Goal: Transaction & Acquisition: Purchase product/service

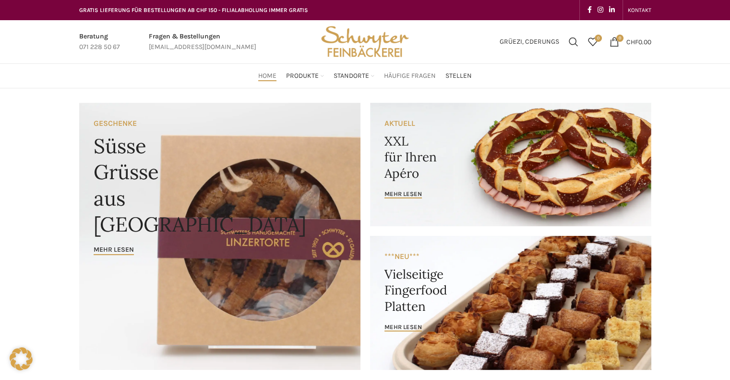
click at [424, 79] on span "Häufige Fragen" at bounding box center [410, 76] width 52 height 9
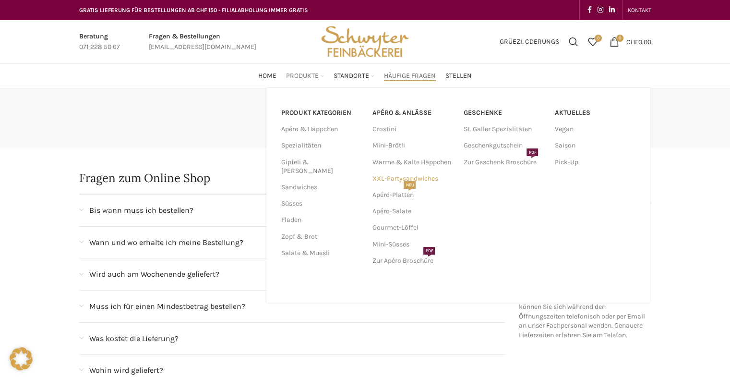
click at [429, 177] on link "XXL-Partysandwiches" at bounding box center [413, 178] width 82 height 16
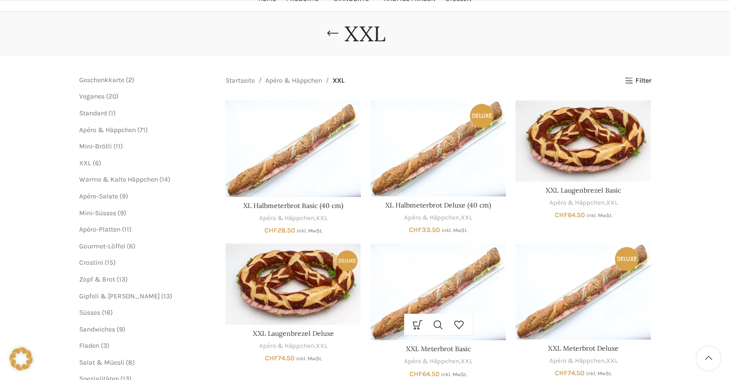
scroll to position [240, 0]
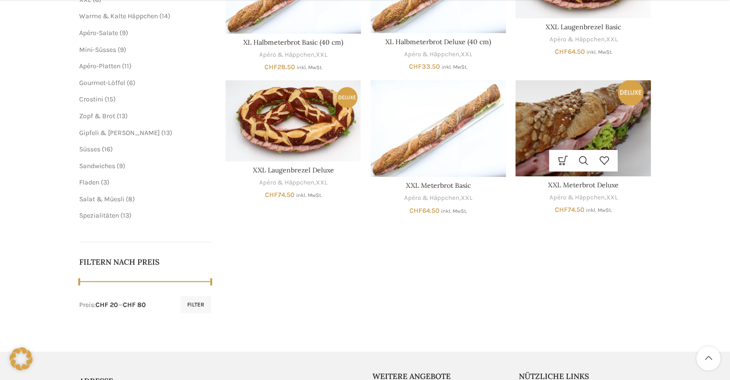
click at [583, 133] on img "XXL Meterbrot Deluxe" at bounding box center [583, 128] width 135 height 96
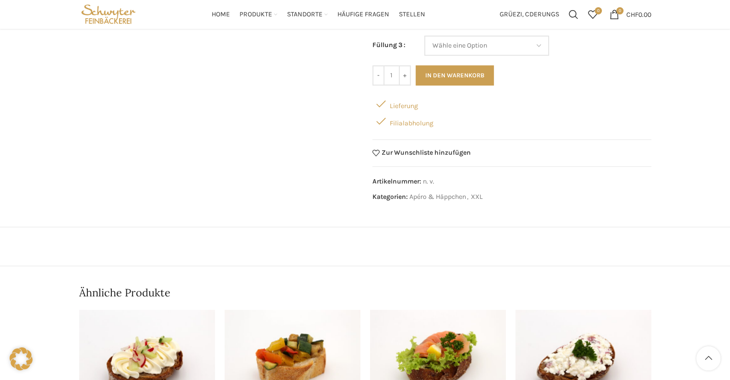
scroll to position [336, 0]
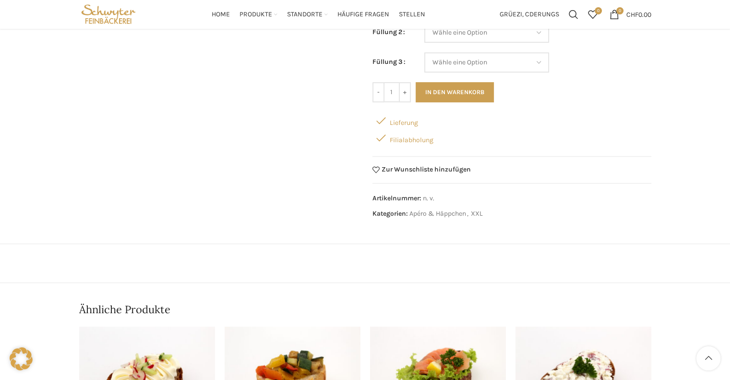
click at [402, 123] on div "Lieferung" at bounding box center [512, 120] width 279 height 17
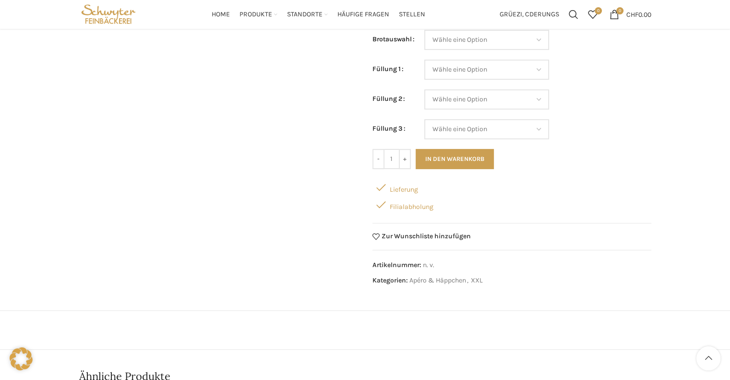
scroll to position [192, 0]
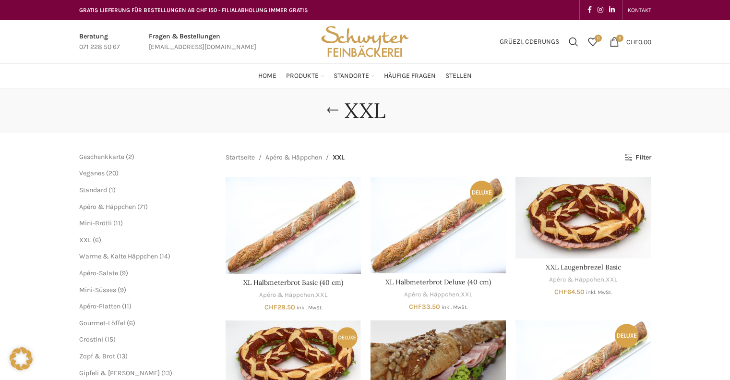
scroll to position [240, 0]
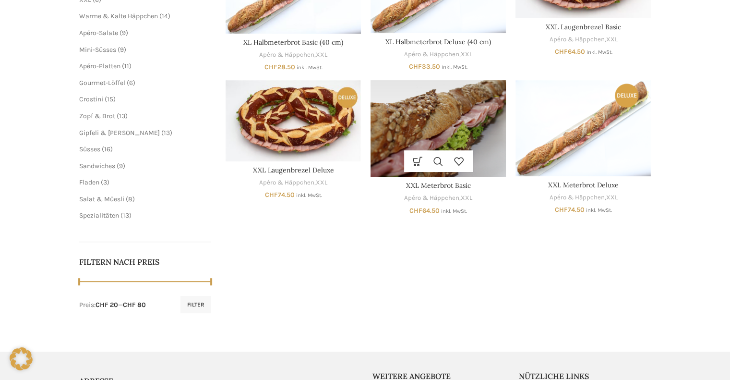
click at [440, 125] on img "XXL Meterbrot Basic" at bounding box center [438, 128] width 135 height 97
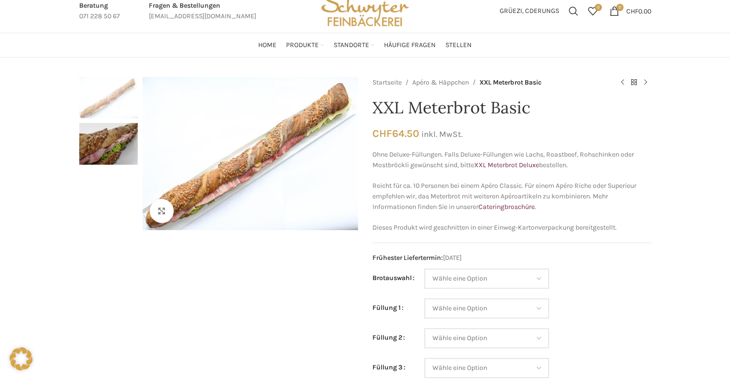
scroll to position [48, 0]
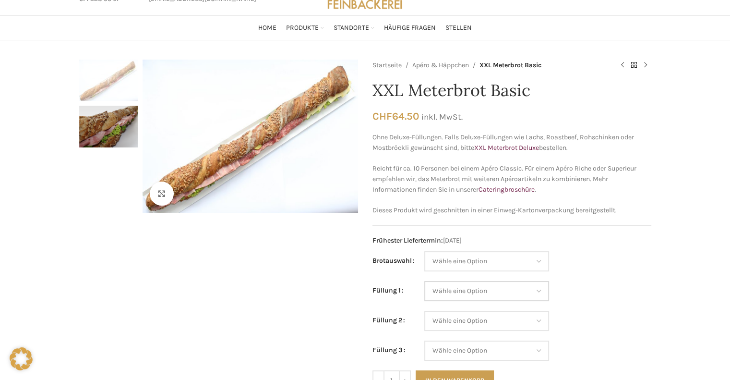
click at [511, 287] on select "Wähle eine Option Salami Schinken Fleischkäse Trutenschinken Appenzellerkäse Gr…" at bounding box center [486, 291] width 125 height 20
click at [301, 293] on div "Klicken um zu vergrössern" at bounding box center [218, 286] width 279 height 453
click at [501, 263] on select "Wähle eine Option Baguette Paillasse dunkel Paillasse knusper (Bild) Laugenbagu…" at bounding box center [486, 261] width 125 height 20
click at [424, 251] on select "Wähle eine Option Baguette Paillasse dunkel Paillasse knusper (Bild) Laugenbagu…" at bounding box center [486, 261] width 125 height 20
select select "Paillasse knusper (Bild)"
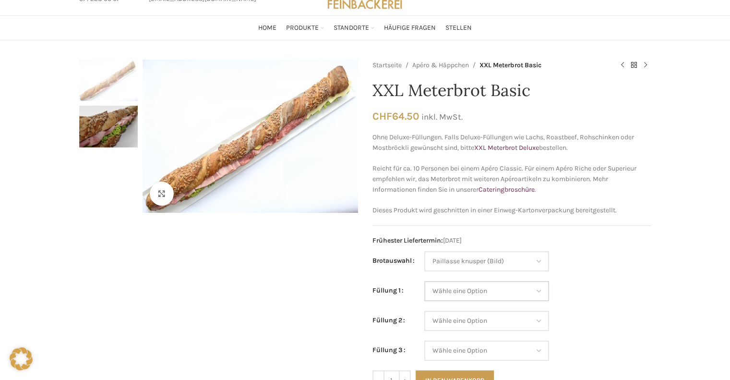
click at [496, 291] on select "Wähle eine Option Salami Schinken Fleischkäse Trutenschinken Appenzellerkäse Gr…" at bounding box center [486, 291] width 125 height 20
select select "Salami"
click at [424, 281] on select "Wähle eine Option Salami Schinken Fleischkäse Trutenschinken Appenzellerkäse Gr…" at bounding box center [486, 291] width 125 height 20
select select "Paillasse knusper (Bild)"
select select "Salami"
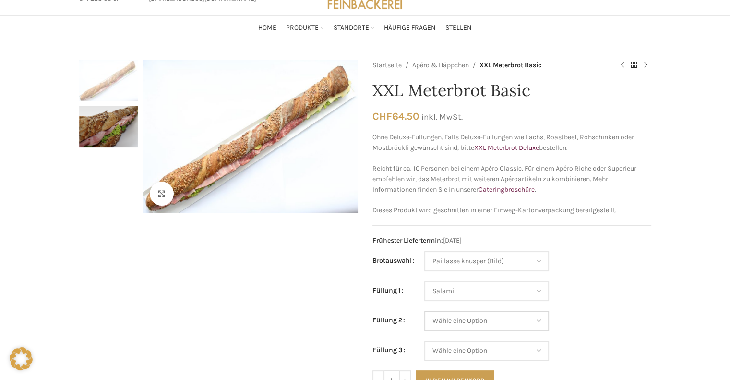
click at [485, 326] on select "Wähle eine Option Salami Schinken Fleischkäse Trutenschinken Appenzellerkäse Gr…" at bounding box center [486, 321] width 125 height 20
select select "Trutenschinken"
click at [424, 311] on select "Wähle eine Option Salami Schinken Fleischkäse Trutenschinken Appenzellerkäse Gr…" at bounding box center [486, 321] width 125 height 20
select select "Paillasse knusper (Bild)"
select select "Salami"
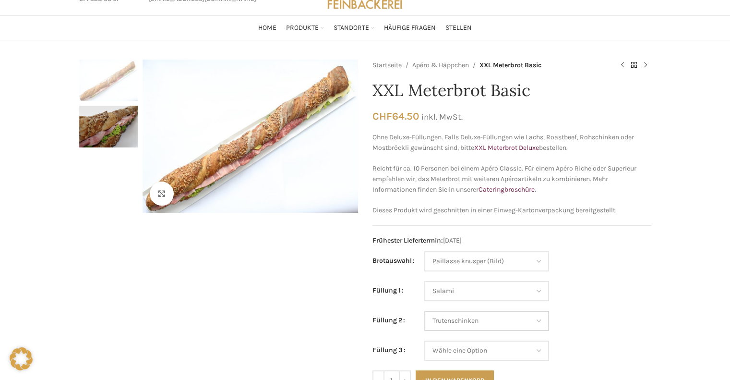
select select "Trutenschinken"
click at [496, 345] on select "Wähle eine Option Salami Schinken Fleischkäse Trutenschinken Appenzellerkäse Gr…" at bounding box center [486, 350] width 125 height 20
select select "Thonmasse"
click at [424, 340] on select "Wähle eine Option Salami Schinken Fleischkäse Trutenschinken Appenzellerkäse Gr…" at bounding box center [486, 350] width 125 height 20
select select "Paillasse knusper (Bild)"
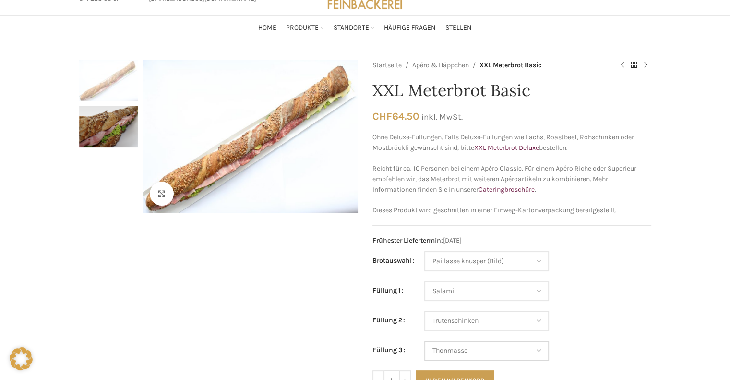
select select "Salami"
select select "Trutenschinken"
select select "Thonmasse"
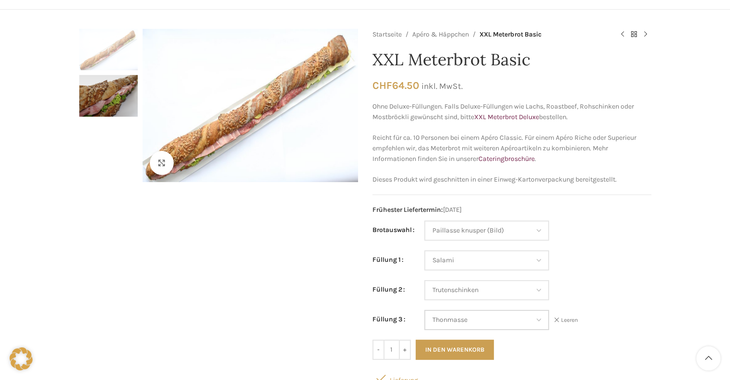
scroll to position [96, 0]
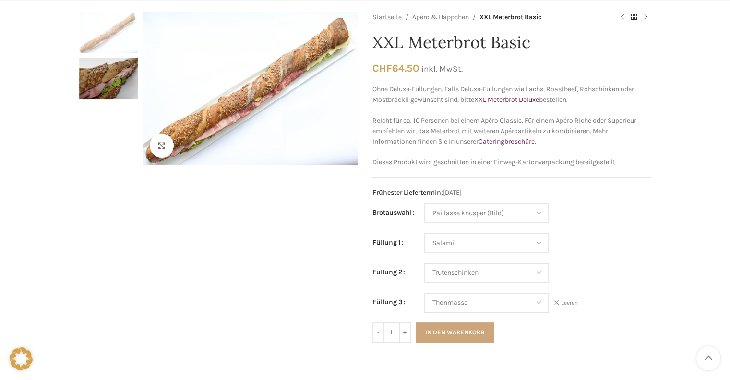
click at [463, 329] on button "In den Warenkorb" at bounding box center [455, 332] width 78 height 20
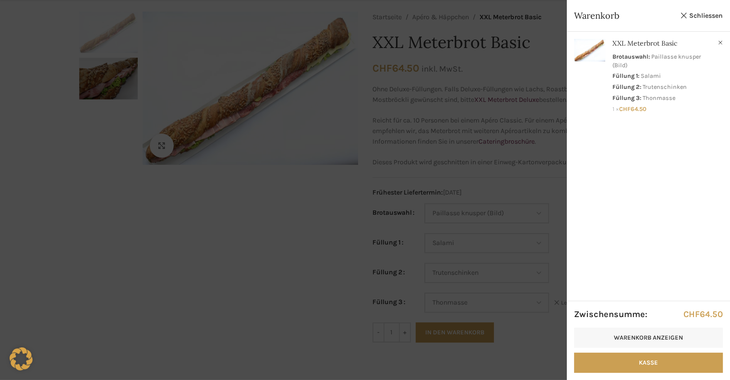
click at [267, 247] on div at bounding box center [365, 190] width 730 height 380
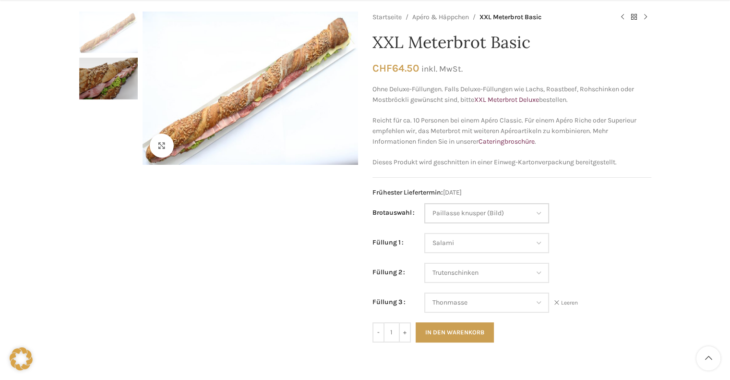
click at [460, 213] on select "Wähle eine Option Baguette Paillasse dunkel Paillasse knusper (Bild) Laugenbagu…" at bounding box center [486, 213] width 125 height 20
select select "Laugenbaguette"
click at [424, 203] on select "Wähle eine Option Baguette Paillasse dunkel Paillasse knusper (Bild) Laugenbagu…" at bounding box center [486, 213] width 125 height 20
select select "Salami"
select select "Trutenschinken"
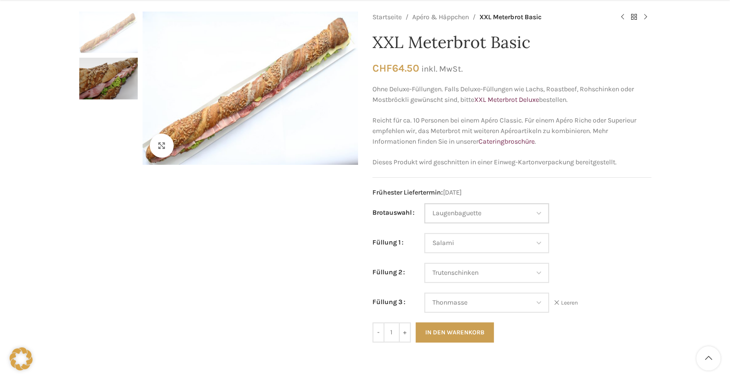
select select "Thonmasse"
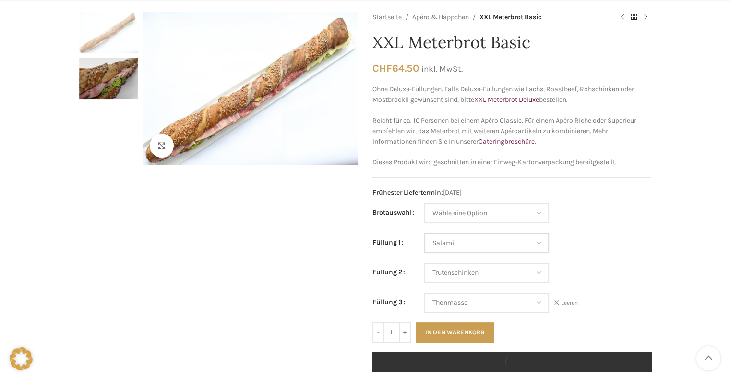
click at [470, 247] on select "Wähle eine Option Salami Schinken Fleischkäse Trutenschinken Appenzellerkäse Gr…" at bounding box center [486, 243] width 125 height 20
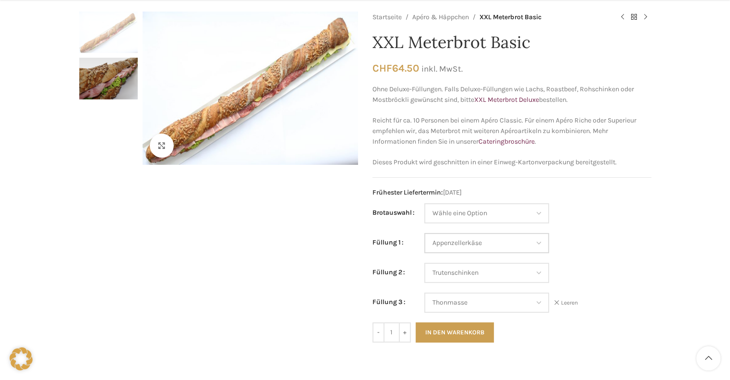
click at [424, 233] on select "Wähle eine Option Salami Schinken Fleischkäse Trutenschinken Appenzellerkäse Gr…" at bounding box center [486, 243] width 125 height 20
select select "Appenzellerkäse"
select select "Trutenschinken"
select select "Thonmasse"
click at [489, 278] on select "Wähle eine Option Salami Schinken Fleischkäse Trutenschinken Appenzellerkäse Gr…" at bounding box center [486, 273] width 125 height 20
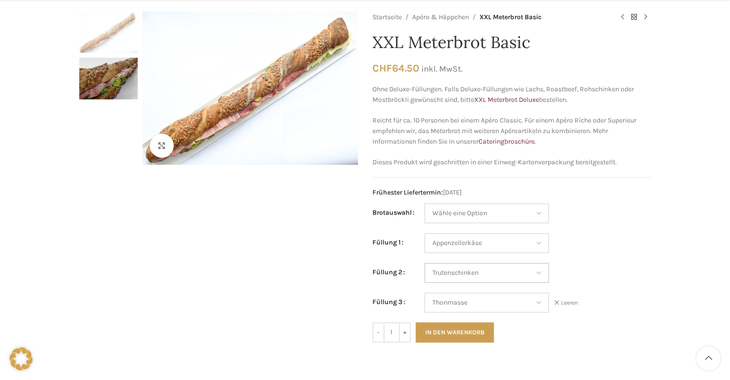
select select "Eimasse"
click at [424, 263] on select "Wähle eine Option Salami Schinken Fleischkäse Trutenschinken Appenzellerkäse Gr…" at bounding box center [486, 273] width 125 height 20
select select "Appenzellerkäse"
select select "Eimasse"
click at [483, 303] on select "Wähle eine Option Salami Schinken Fleischkäse Trutenschinken Appenzellerkäse Gr…" at bounding box center [486, 302] width 125 height 20
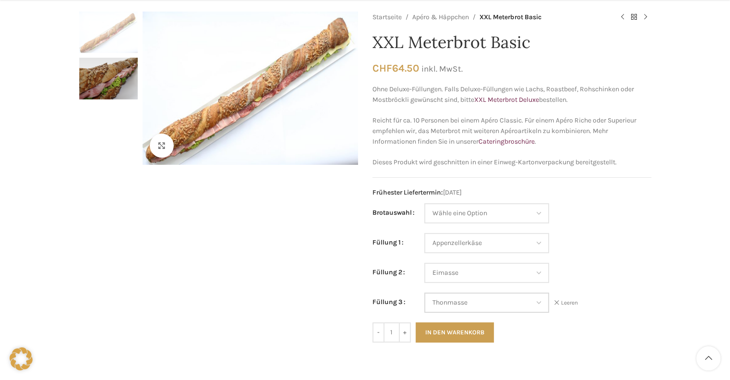
select select "Tomaten-Mozzarella"
click at [424, 292] on select "Wähle eine Option Salami Schinken Fleischkäse Trutenschinken Appenzellerkäse Gr…" at bounding box center [486, 302] width 125 height 20
select select "Appenzellerkäse"
select select "Eimasse"
select select "Tomaten-Mozzarella"
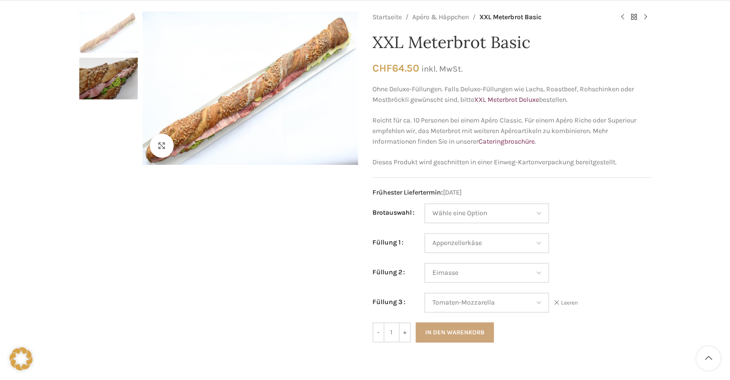
click at [472, 325] on button "In den Warenkorb" at bounding box center [455, 332] width 78 height 20
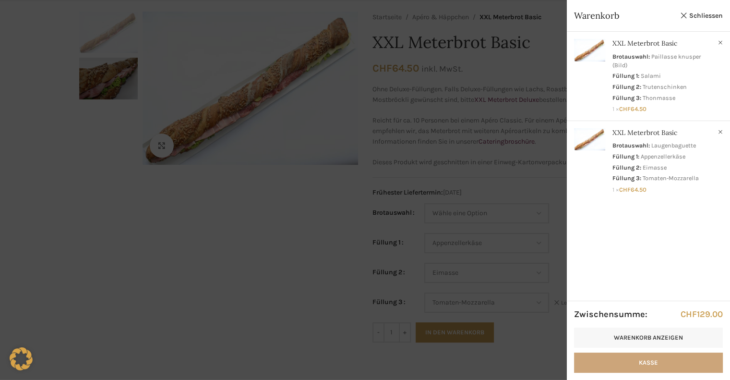
click at [640, 363] on link "Kasse" at bounding box center [648, 362] width 149 height 20
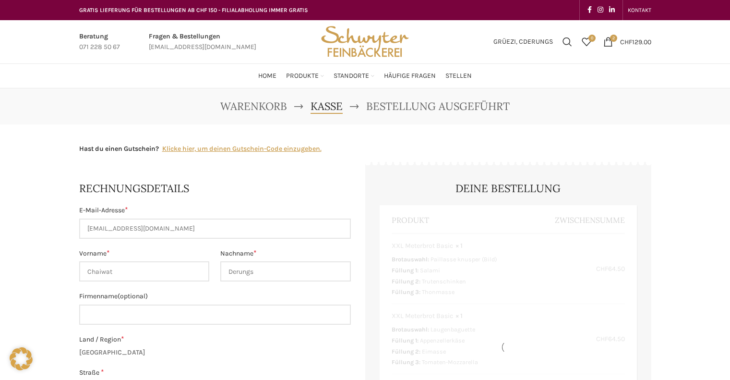
select select "SG"
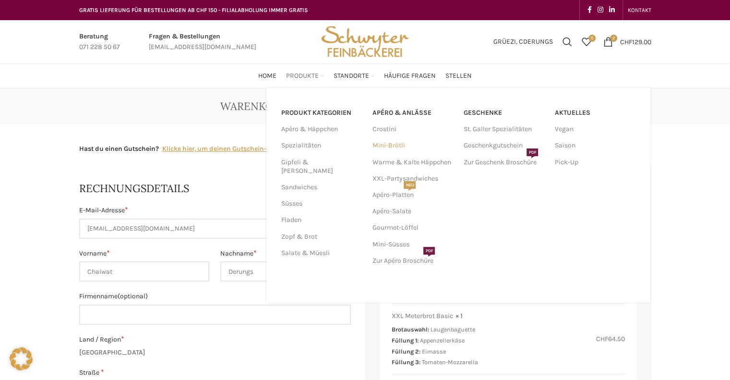
click at [390, 146] on link "Mini-Brötli" at bounding box center [413, 145] width 82 height 16
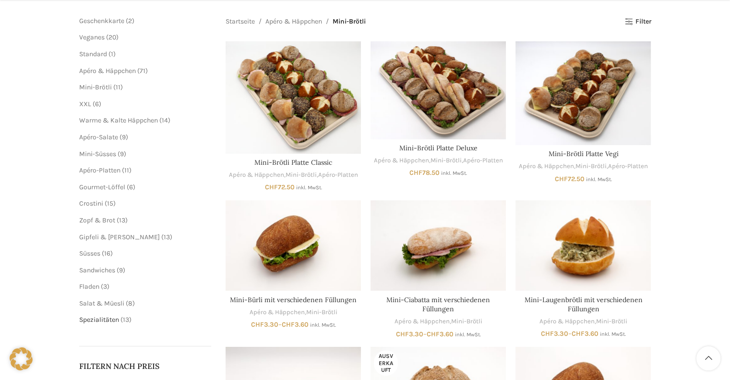
scroll to position [144, 0]
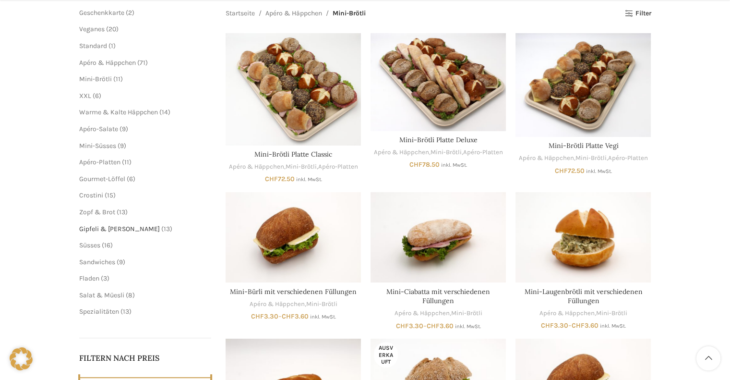
click at [119, 230] on span "Gipfeli & [PERSON_NAME]" at bounding box center [119, 229] width 81 height 8
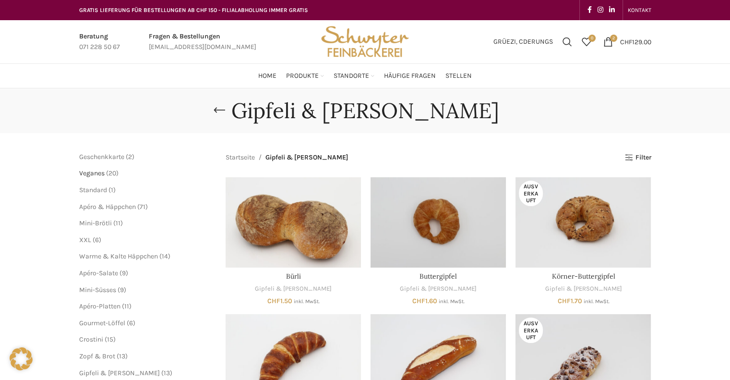
click at [98, 172] on span "Veganes" at bounding box center [91, 173] width 25 height 8
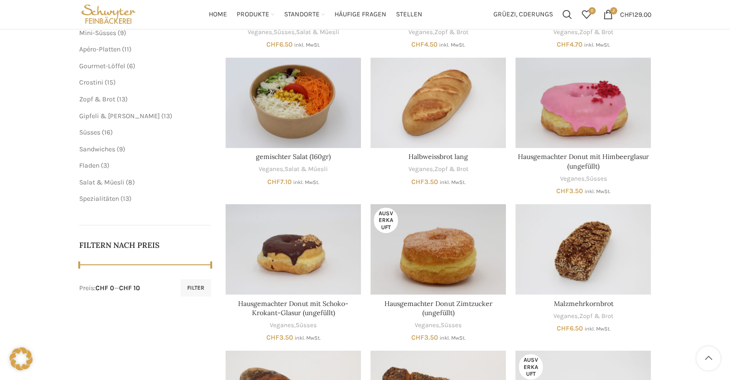
scroll to position [240, 0]
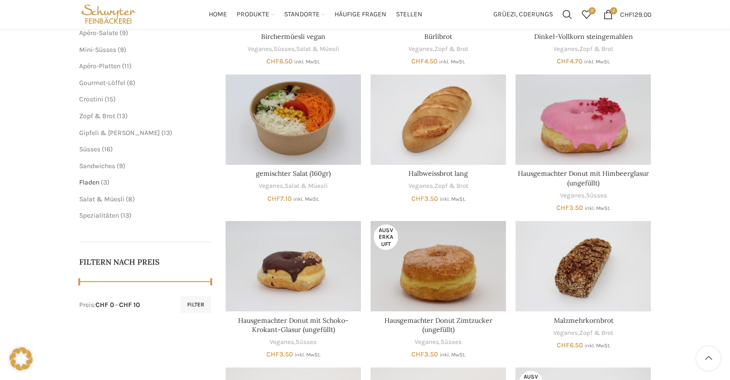
click at [98, 184] on span "Fladen" at bounding box center [89, 182] width 20 height 8
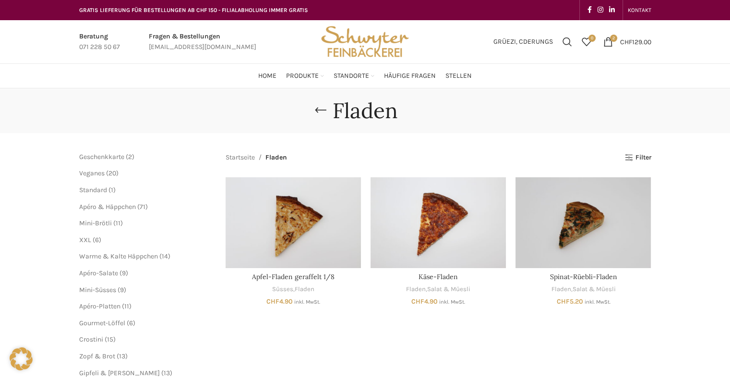
click at [104, 338] on span "15 15 Produkte" at bounding box center [109, 339] width 12 height 8
click at [103, 340] on span "15 15 Produkte" at bounding box center [109, 339] width 12 height 8
click at [91, 339] on span "Crostini" at bounding box center [91, 339] width 24 height 8
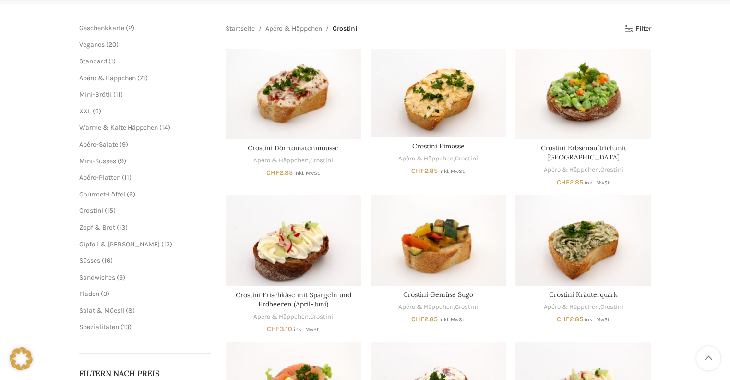
scroll to position [144, 0]
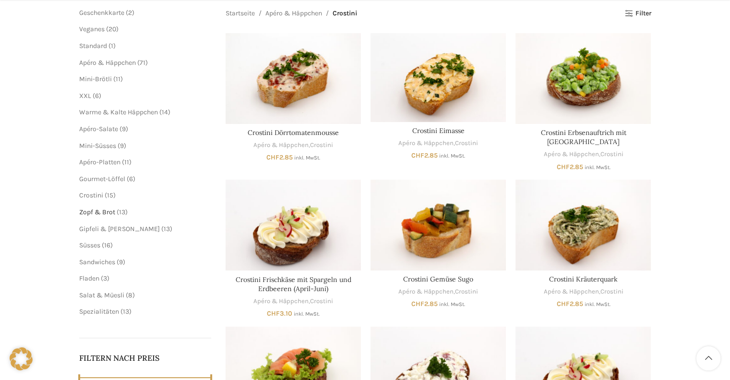
click at [104, 211] on span "Zopf & Brot" at bounding box center [97, 212] width 36 height 8
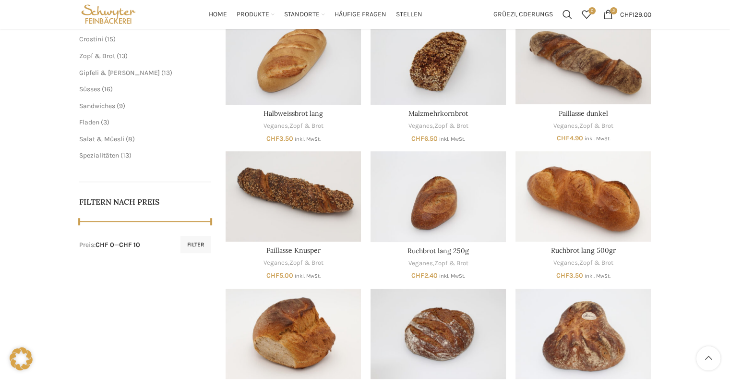
scroll to position [192, 0]
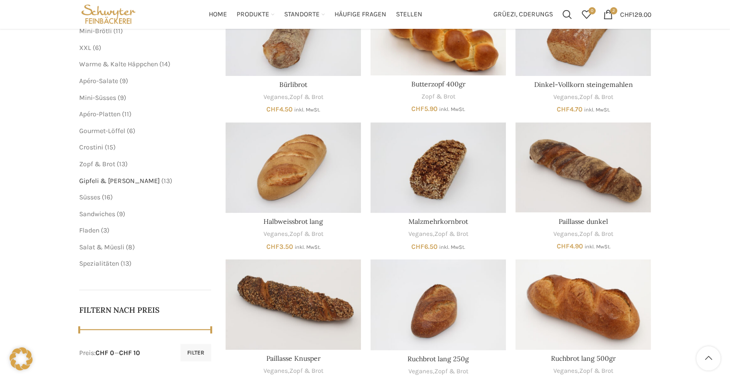
click at [113, 182] on span "Gipfeli & [PERSON_NAME]" at bounding box center [119, 181] width 81 height 8
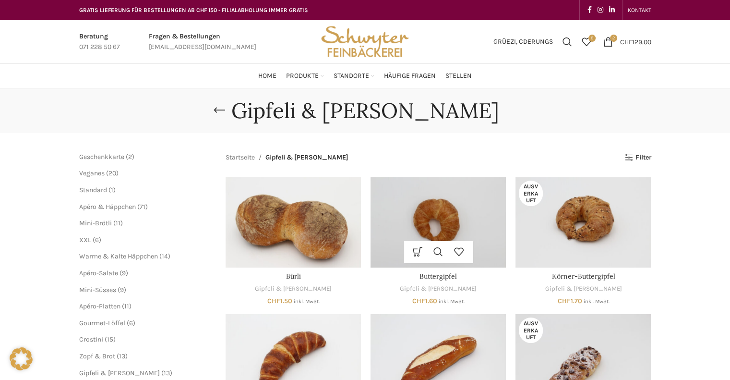
click at [446, 224] on img "Buttergipfel" at bounding box center [438, 222] width 135 height 90
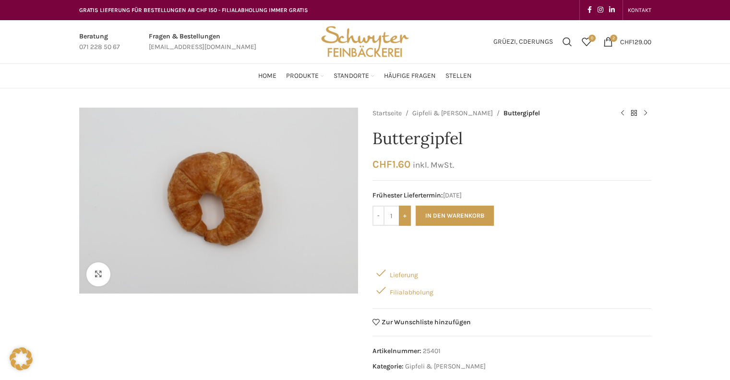
click at [406, 215] on input "+" at bounding box center [405, 216] width 12 height 20
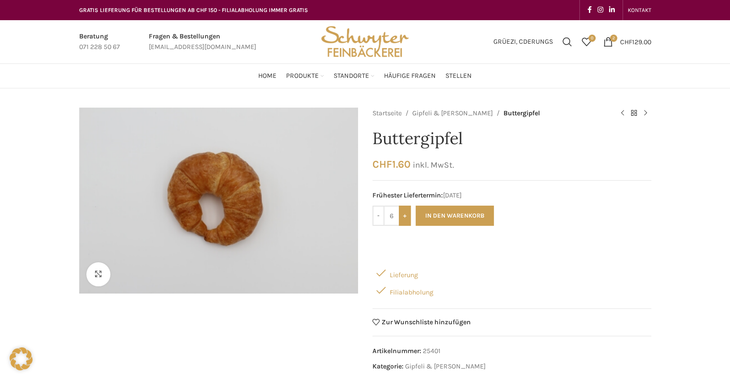
click at [406, 215] on input "+" at bounding box center [405, 216] width 12 height 20
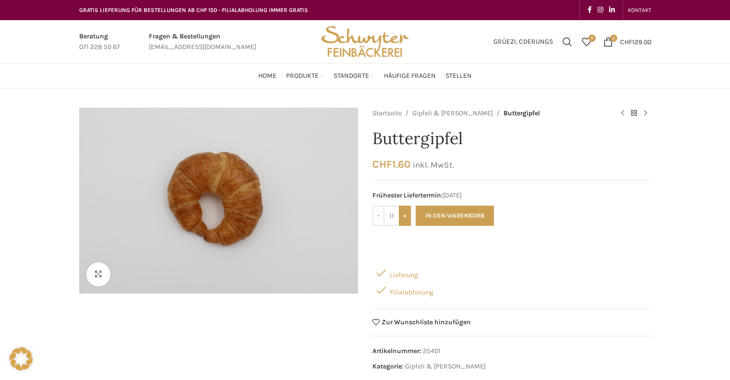
click at [406, 215] on input "+" at bounding box center [405, 216] width 12 height 20
type input "15"
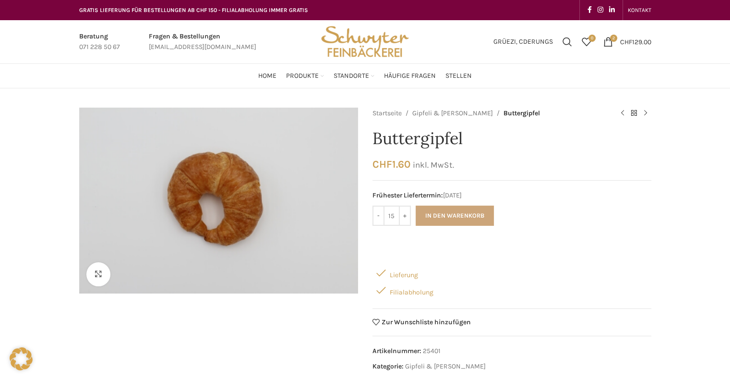
click at [435, 217] on button "In den Warenkorb" at bounding box center [455, 216] width 78 height 20
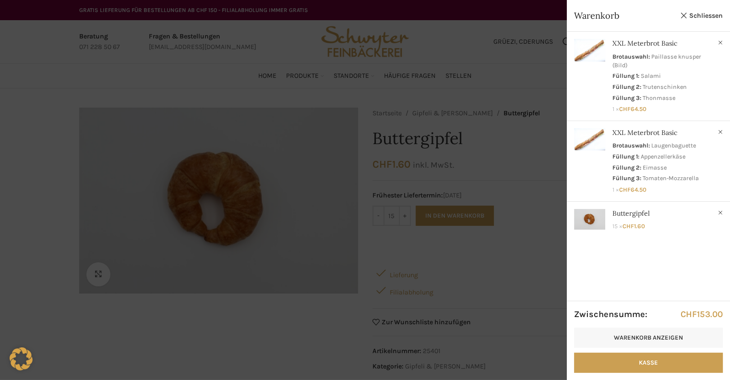
click at [487, 177] on div at bounding box center [365, 190] width 730 height 380
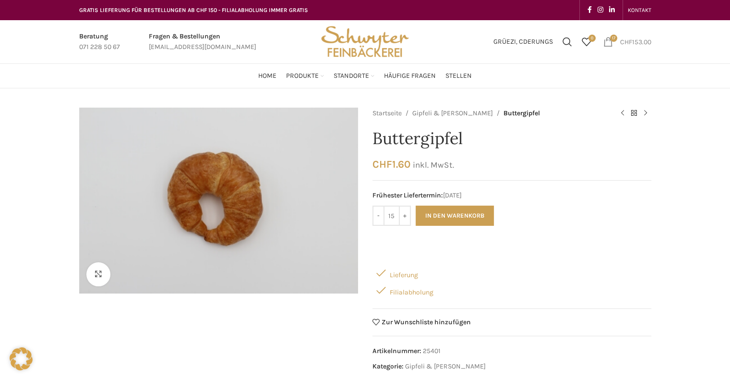
click at [644, 38] on bdi "CHF 153.00" at bounding box center [635, 41] width 31 height 8
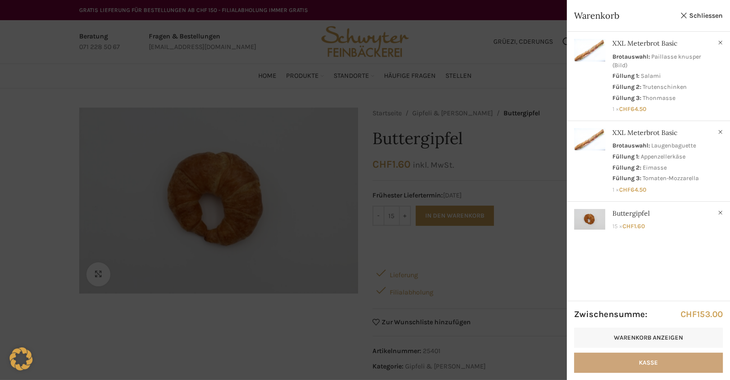
click at [653, 362] on link "Kasse" at bounding box center [648, 362] width 149 height 20
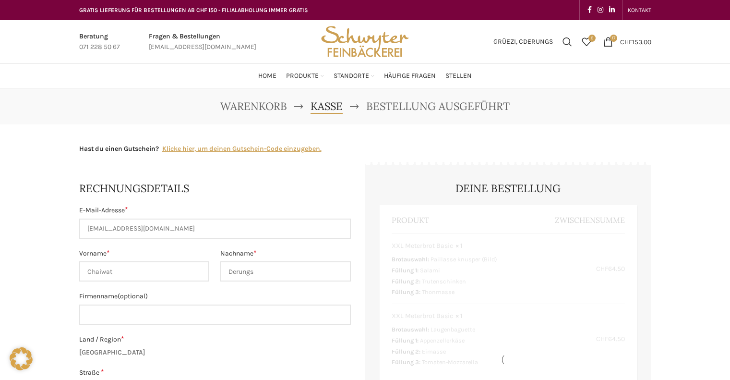
select select "SG"
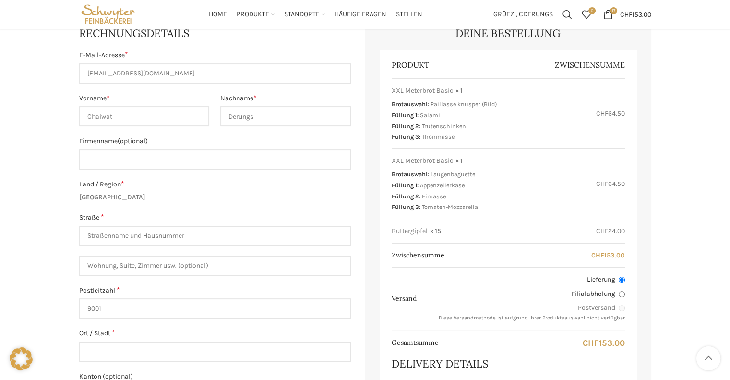
scroll to position [96, 0]
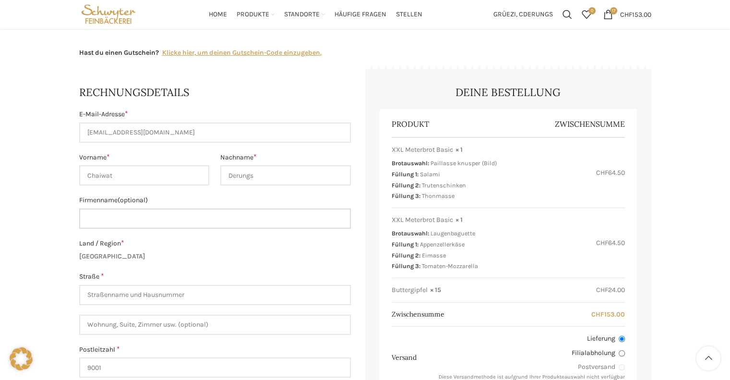
click at [187, 221] on input "Firmenname (optional)" at bounding box center [215, 218] width 272 height 20
type input "Meteomatics AG"
type input "[STREET_ADDRESS]"
type input "12"
type input "[GEOGRAPHIC_DATA]"
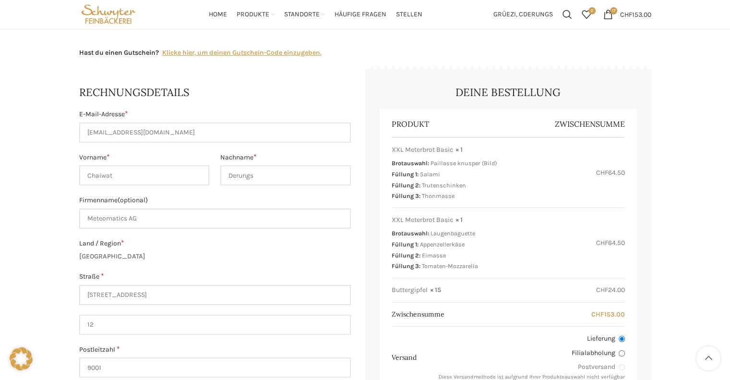
scroll to position [144, 0]
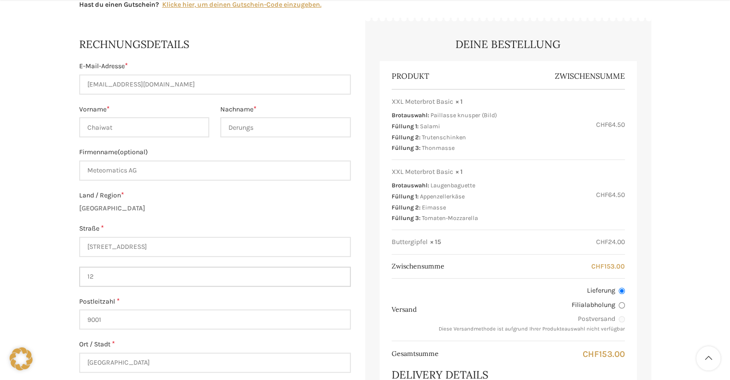
click at [108, 276] on input "12" at bounding box center [215, 276] width 272 height 20
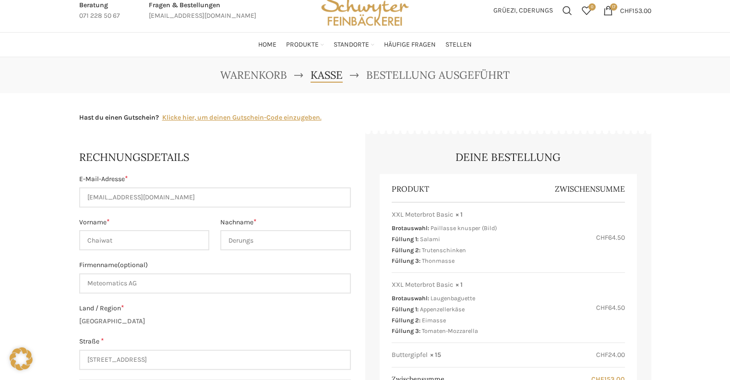
scroll to position [0, 0]
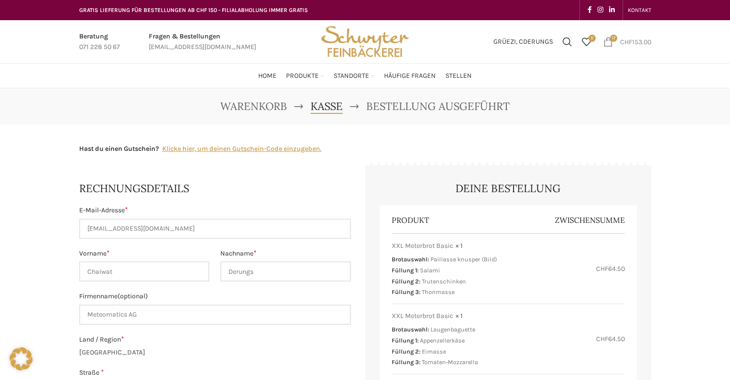
click at [634, 42] on bdi "CHF 153.00" at bounding box center [635, 41] width 31 height 8
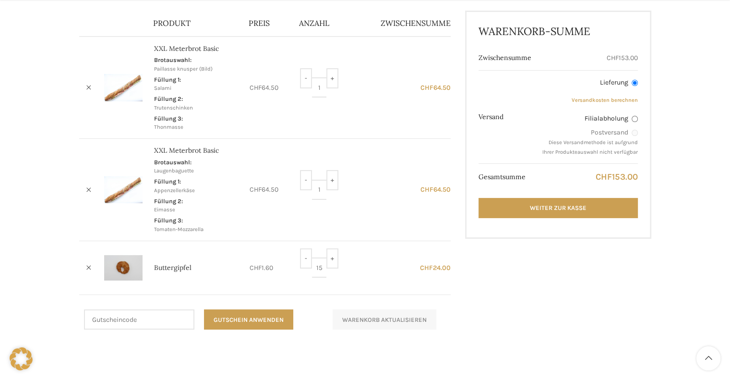
scroll to position [144, 0]
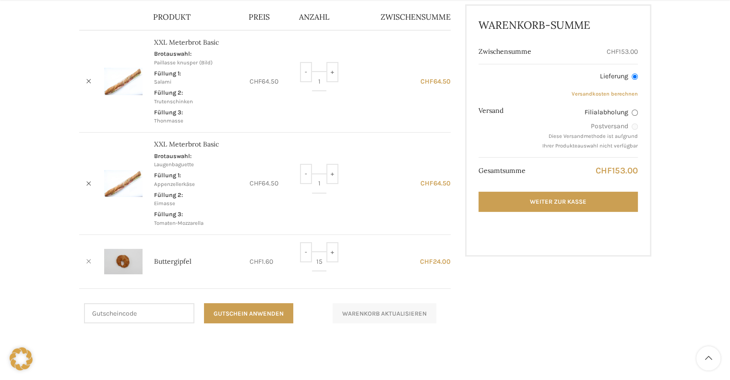
click at [88, 262] on link "×" at bounding box center [89, 261] width 14 height 14
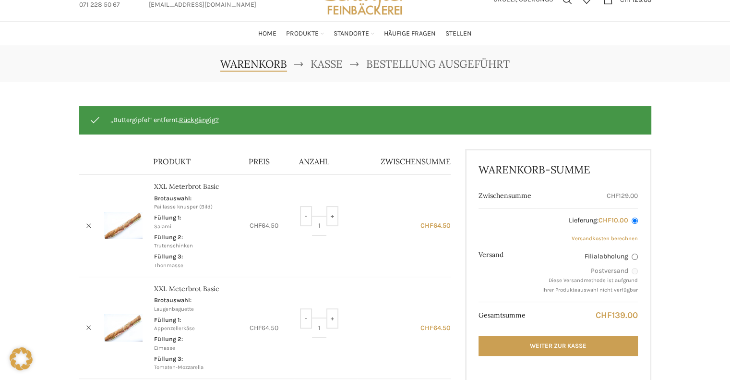
scroll to position [0, 0]
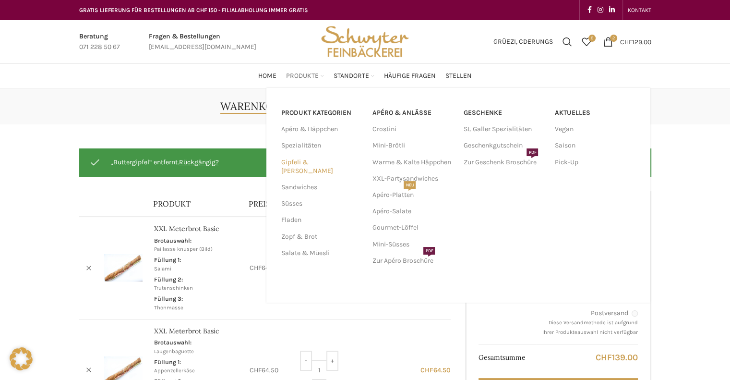
click at [303, 163] on link "Gipfeli & [PERSON_NAME]" at bounding box center [321, 166] width 80 height 25
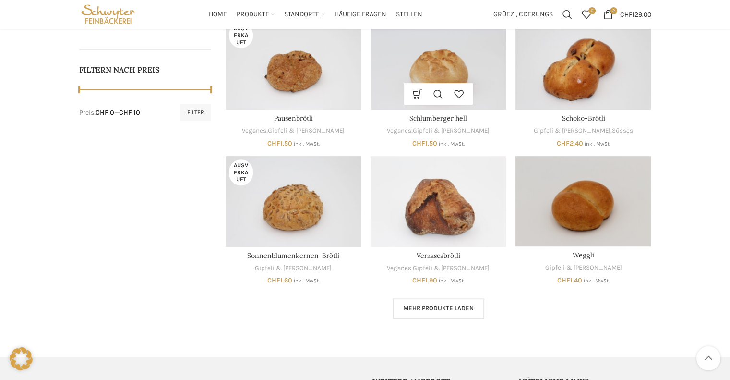
scroll to position [240, 0]
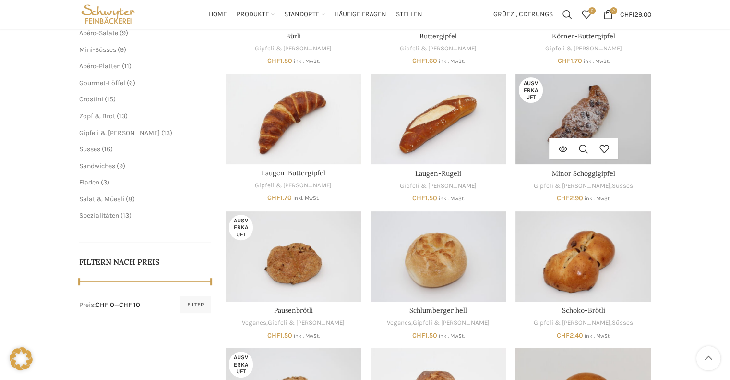
click at [567, 91] on img "Minor Schoggigipfel" at bounding box center [583, 119] width 135 height 90
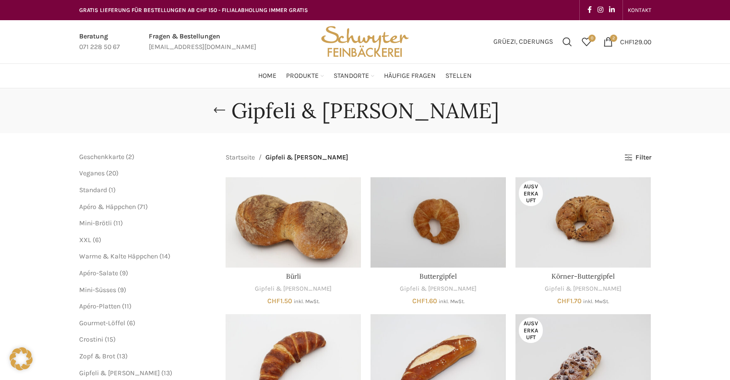
scroll to position [240, 0]
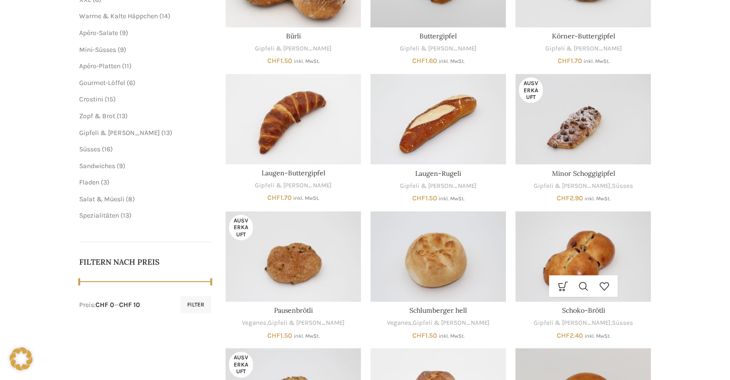
click at [597, 232] on img "Schoko-Brötli" at bounding box center [583, 256] width 135 height 90
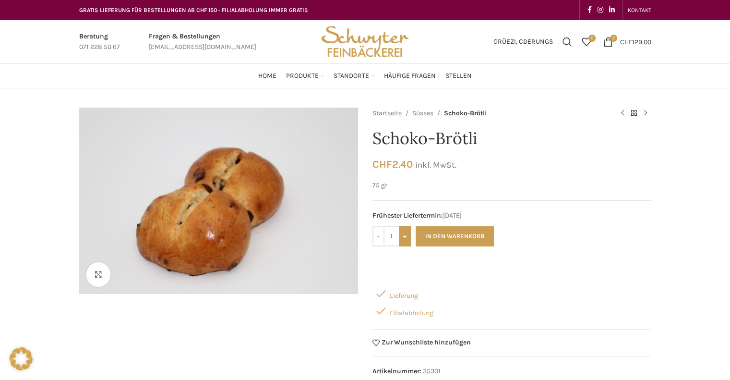
click at [409, 238] on input "+" at bounding box center [405, 236] width 12 height 20
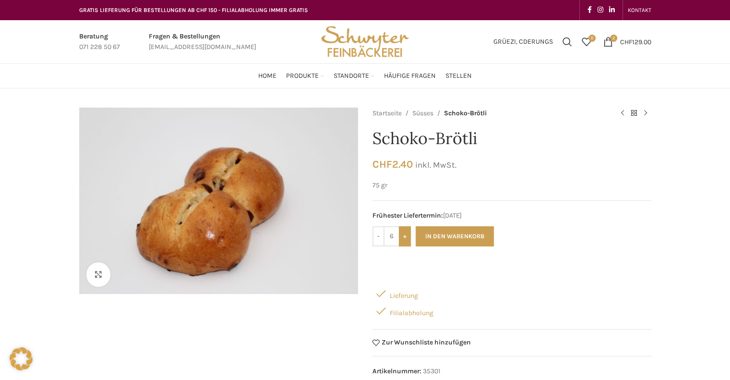
click at [409, 238] on input "+" at bounding box center [405, 236] width 12 height 20
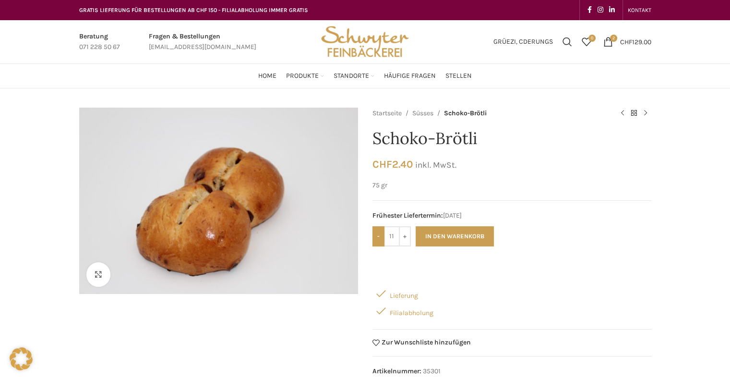
click at [382, 239] on input "-" at bounding box center [379, 236] width 12 height 20
type input "10"
click at [434, 234] on button "In den Warenkorb" at bounding box center [455, 236] width 78 height 20
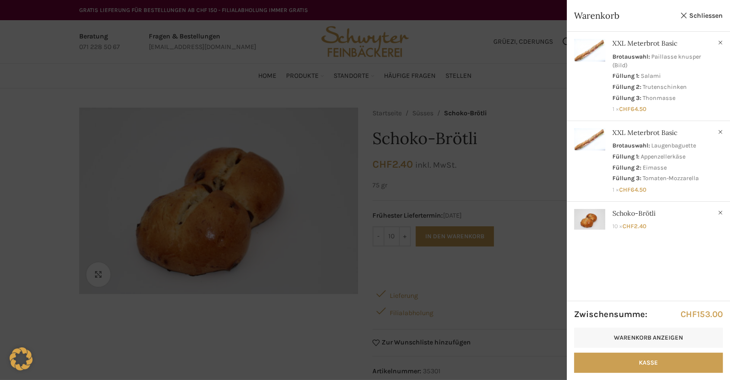
click at [543, 310] on div at bounding box center [365, 190] width 730 height 380
